Goal: Information Seeking & Learning: Find specific fact

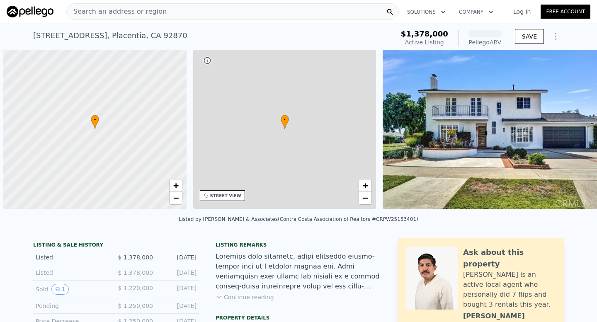
scroll to position [0, 3]
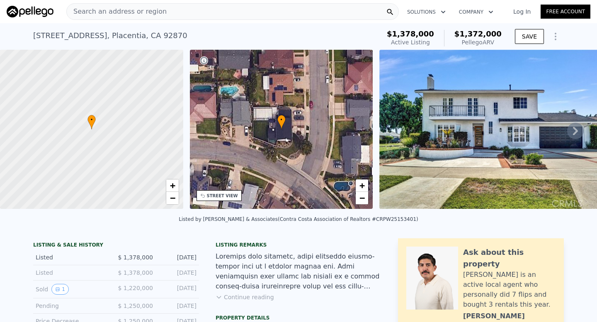
click at [159, 13] on div "Search an address or region" at bounding box center [232, 11] width 333 height 17
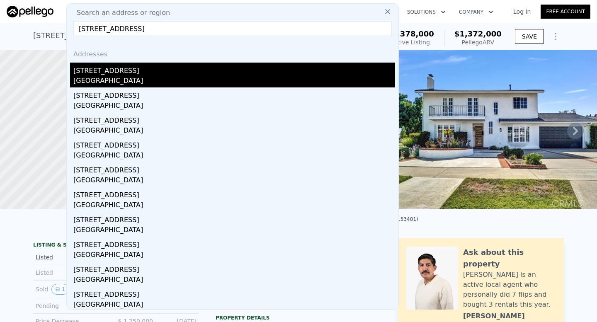
type input "[STREET_ADDRESS]"
click at [150, 67] on div "[STREET_ADDRESS]" at bounding box center [234, 69] width 322 height 13
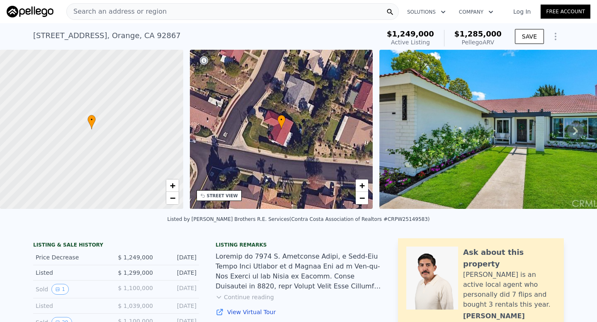
click at [117, 12] on span "Search an address or region" at bounding box center [117, 12] width 100 height 10
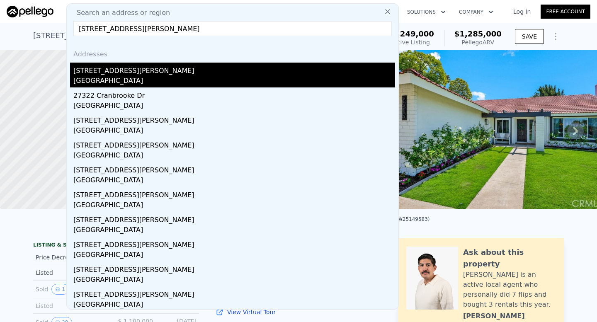
type input "[STREET_ADDRESS][PERSON_NAME]"
click at [149, 70] on div "[STREET_ADDRESS][PERSON_NAME]" at bounding box center [234, 69] width 322 height 13
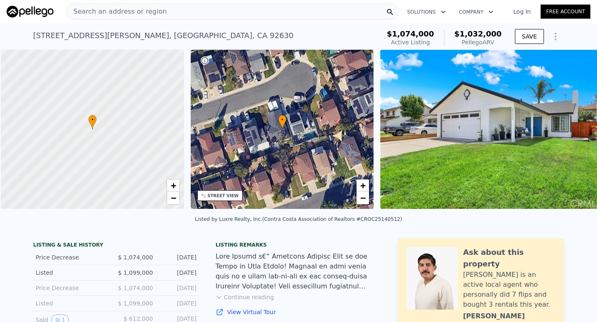
scroll to position [0, 3]
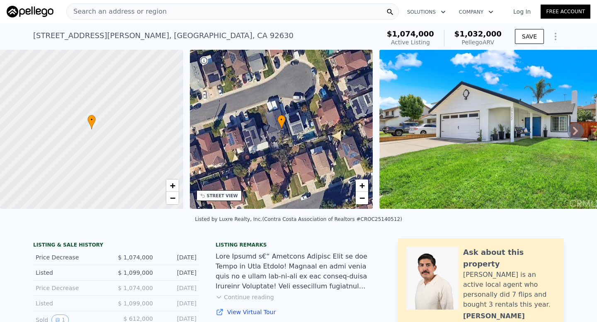
click at [118, 18] on div "Search an address or region" at bounding box center [117, 12] width 100 height 16
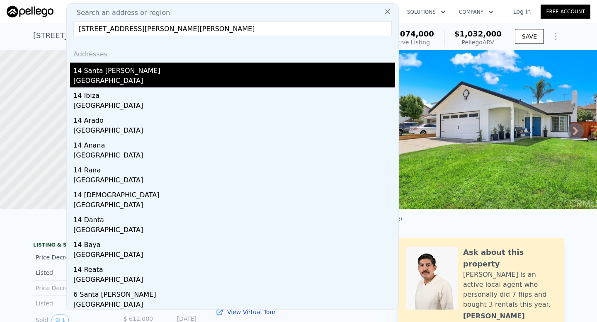
type input "[STREET_ADDRESS][PERSON_NAME][PERSON_NAME]"
click at [149, 66] on div "14 Santa [PERSON_NAME]" at bounding box center [234, 69] width 322 height 13
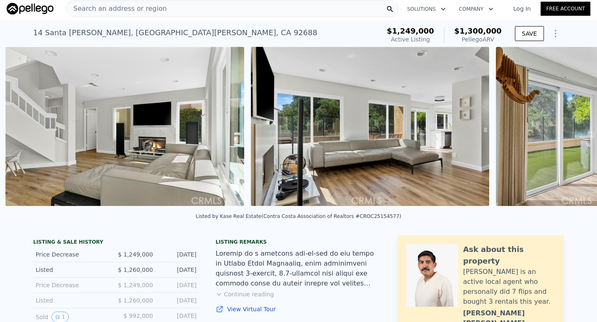
scroll to position [0, 2097]
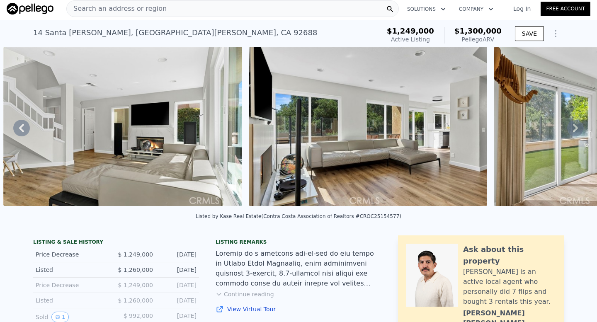
click at [147, 11] on span "Search an address or region" at bounding box center [117, 9] width 100 height 10
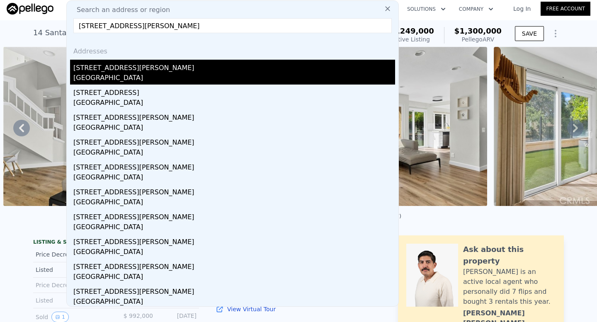
type input "[STREET_ADDRESS][PERSON_NAME]"
click at [151, 64] on div "[STREET_ADDRESS][PERSON_NAME]" at bounding box center [234, 66] width 322 height 13
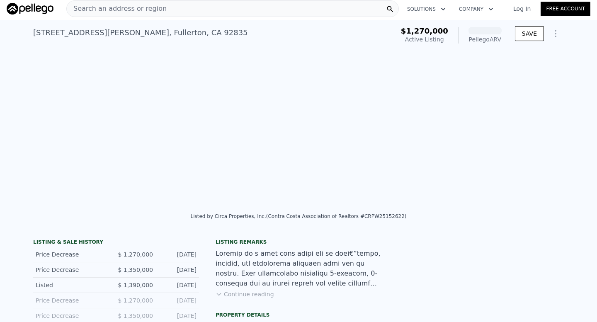
scroll to position [0, 2088]
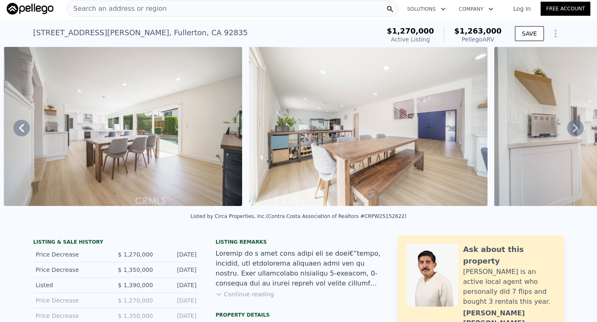
click at [129, 8] on span "Search an address or region" at bounding box center [117, 9] width 100 height 10
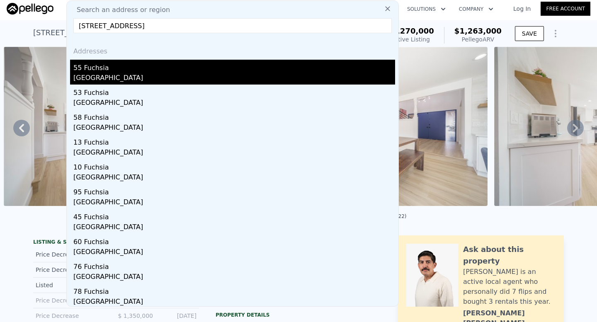
type input "[STREET_ADDRESS]"
click at [134, 63] on div "55 Fuchsia" at bounding box center [234, 66] width 322 height 13
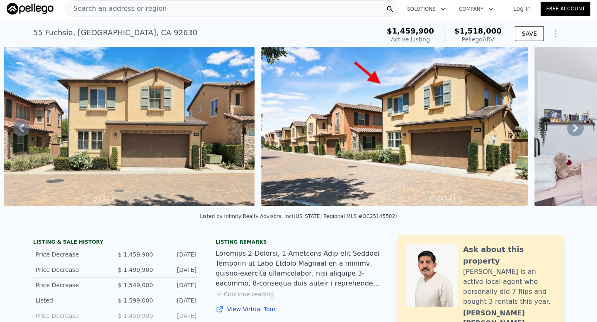
click at [142, 12] on span "Search an address or region" at bounding box center [117, 9] width 100 height 10
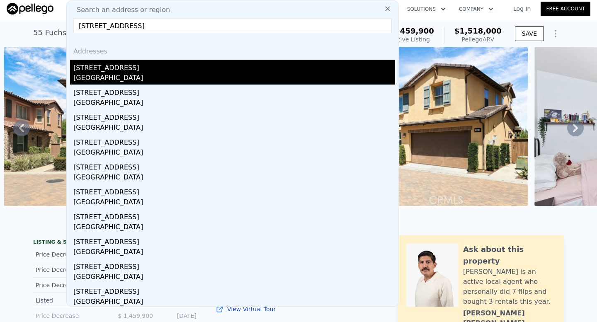
type input "[STREET_ADDRESS]"
click at [148, 66] on div "[STREET_ADDRESS]" at bounding box center [234, 66] width 322 height 13
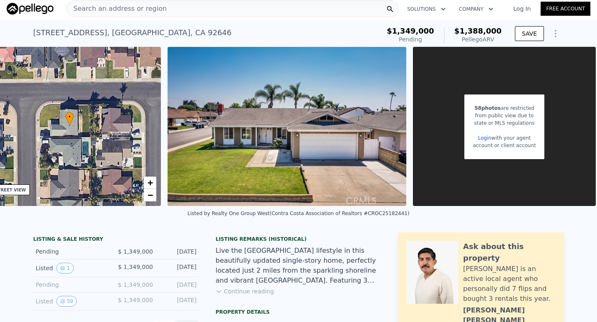
scroll to position [0, 217]
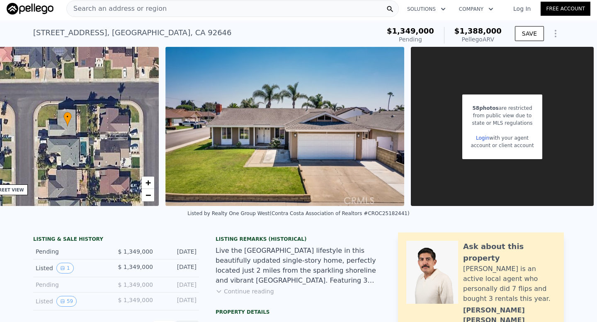
click at [144, 9] on span "Search an address or region" at bounding box center [117, 9] width 100 height 10
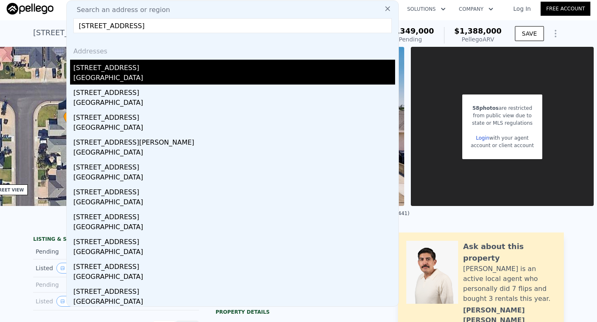
type input "[STREET_ADDRESS]"
click at [150, 68] on div "[STREET_ADDRESS]" at bounding box center [234, 66] width 322 height 13
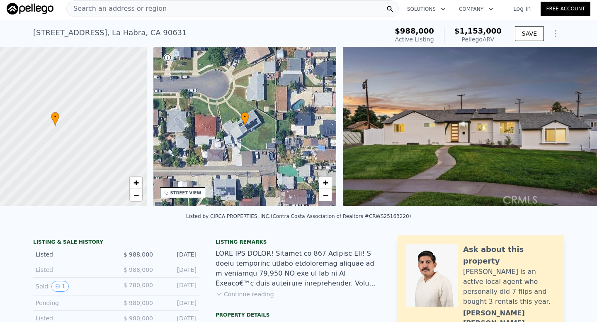
scroll to position [0, 3]
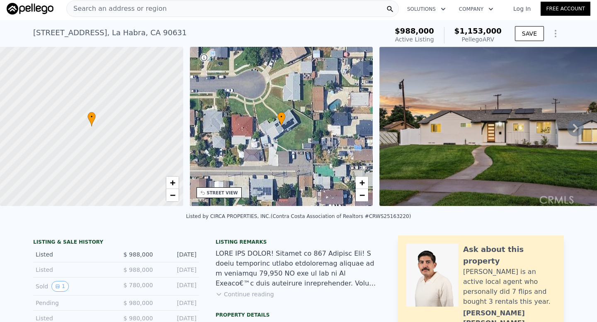
click at [154, 5] on span "Search an address or region" at bounding box center [117, 9] width 100 height 10
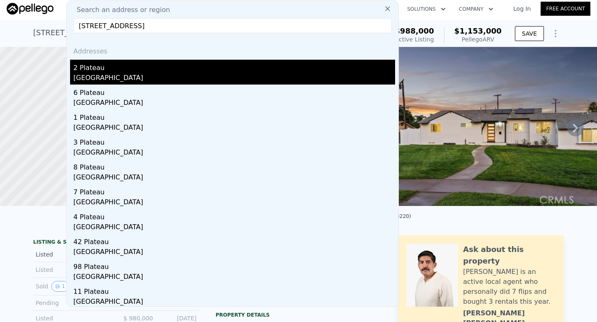
type input "[STREET_ADDRESS]"
click at [163, 63] on div "2 Plateau" at bounding box center [234, 66] width 322 height 13
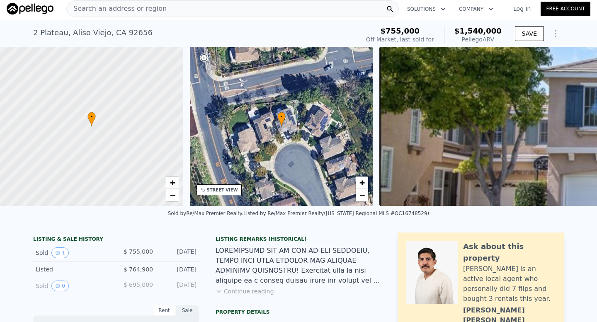
click at [127, 5] on span "Search an address or region" at bounding box center [117, 9] width 100 height 10
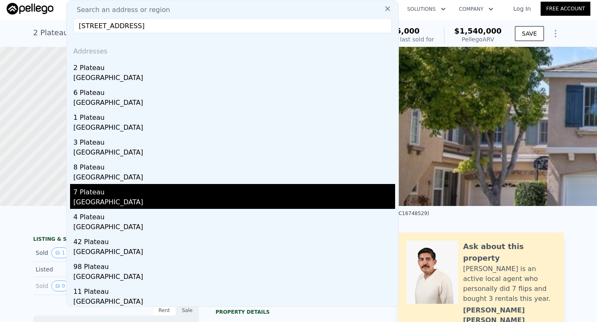
type input "[STREET_ADDRESS]"
click at [152, 195] on div "7 Plateau" at bounding box center [234, 190] width 322 height 13
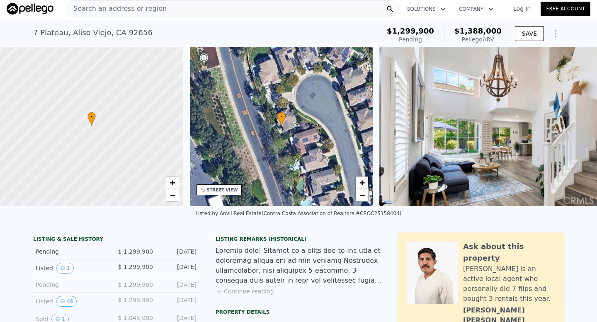
click at [172, 6] on div "Search an address or region" at bounding box center [232, 8] width 333 height 17
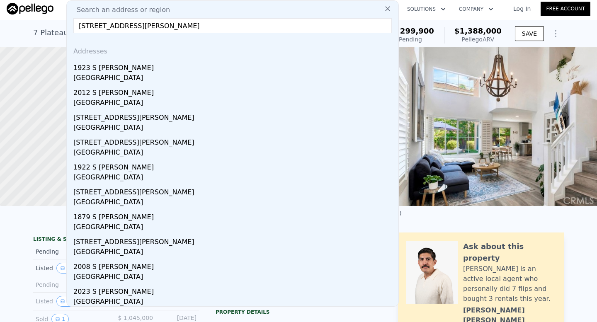
type input "[STREET_ADDRESS][PERSON_NAME]"
click at [151, 65] on div "1923 S [PERSON_NAME]" at bounding box center [234, 66] width 322 height 13
